Goal: Book appointment/travel/reservation

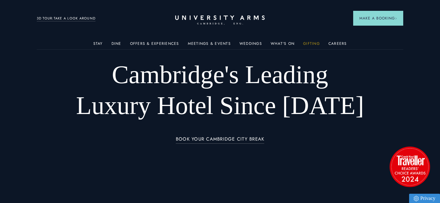
click at [305, 41] on link "Gifting" at bounding box center [311, 45] width 17 height 8
click at [167, 44] on link "Offers & Experiences" at bounding box center [154, 45] width 49 height 8
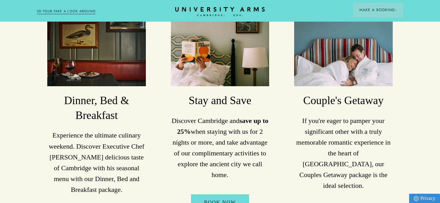
scroll to position [636, 0]
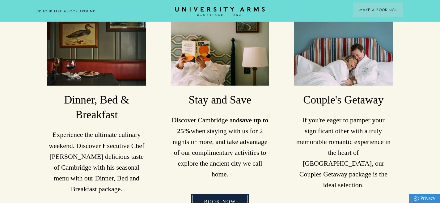
click at [235, 194] on link "Book Now" at bounding box center [220, 202] width 58 height 16
click at [393, 139] on li "Couple's Getaway If you're eager to pamper your significant other with a truly …" at bounding box center [343, 122] width 113 height 204
